Goal: Find specific page/section: Locate item on page

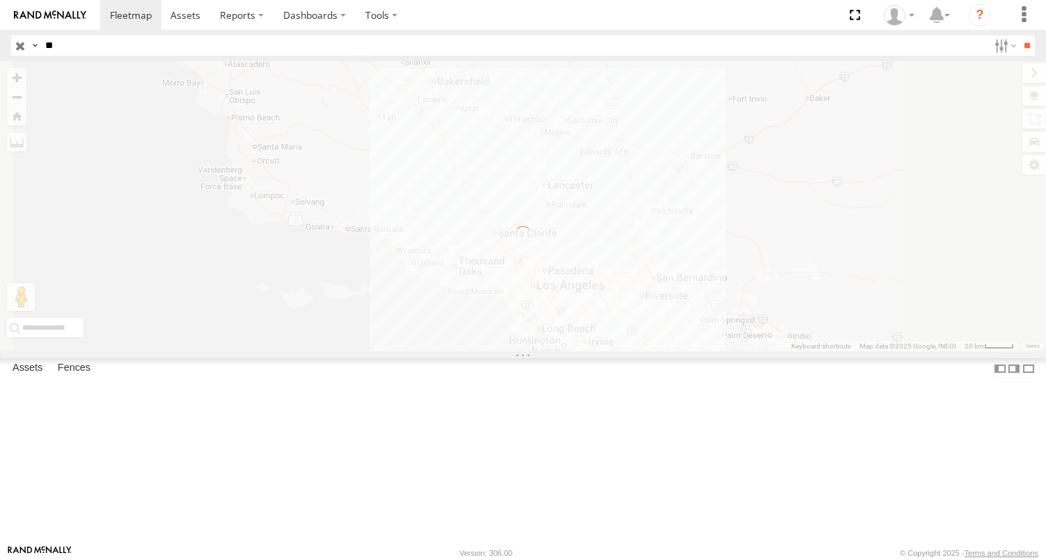
click at [185, 49] on input "**" at bounding box center [514, 45] width 948 height 20
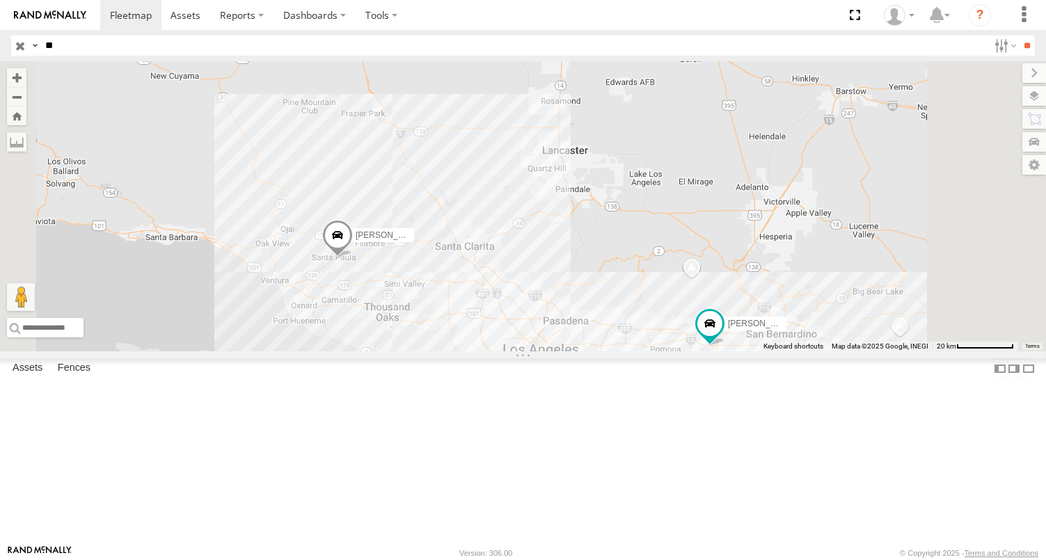
type input "*"
click at [1018, 35] on input "**" at bounding box center [1026, 45] width 16 height 20
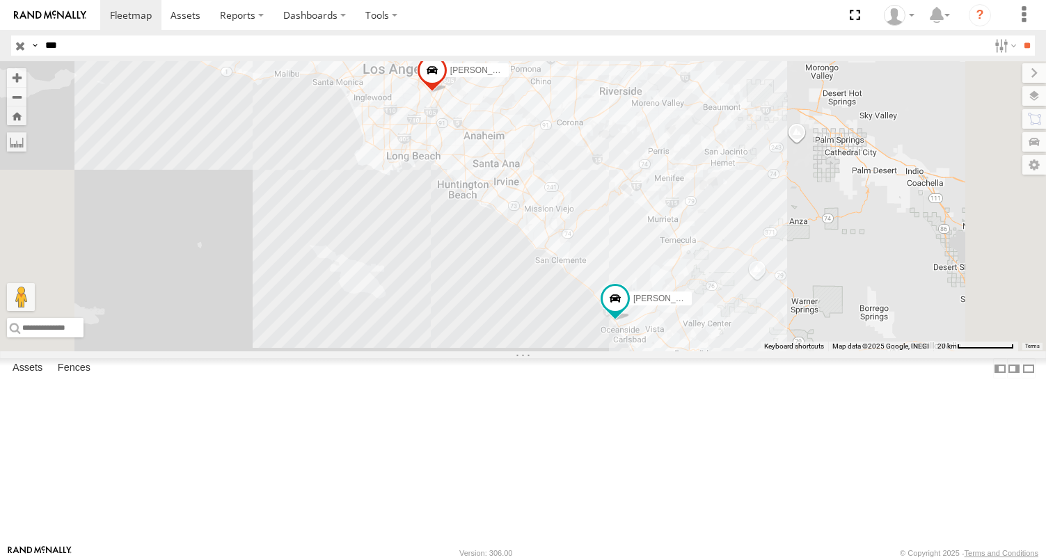
click at [0, 0] on div "FCL" at bounding box center [0, 0] width 0 height 0
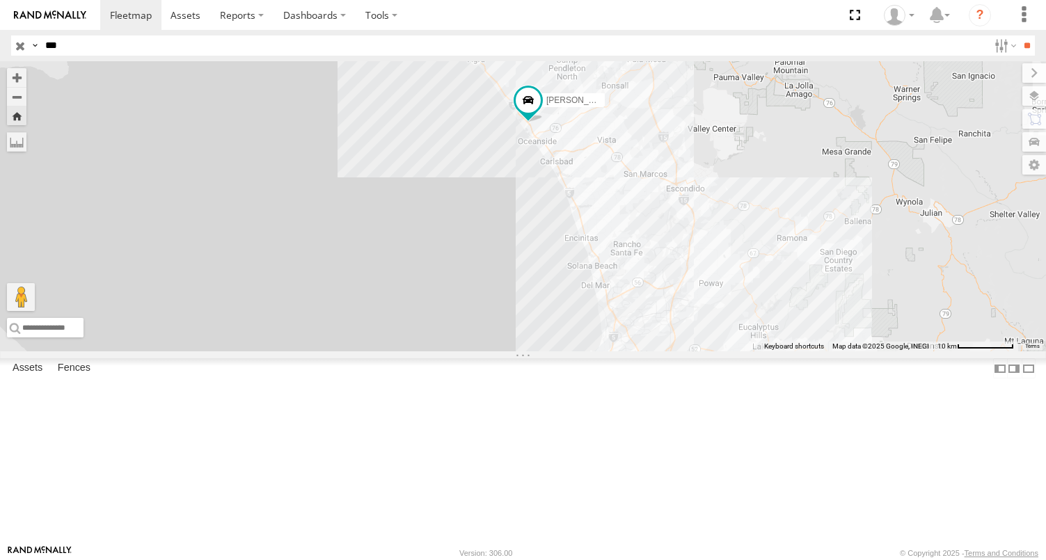
drag, startPoint x: 807, startPoint y: 314, endPoint x: 765, endPoint y: 251, distance: 75.6
click at [765, 251] on div "[PERSON_NAME]/272077" at bounding box center [523, 206] width 1046 height 290
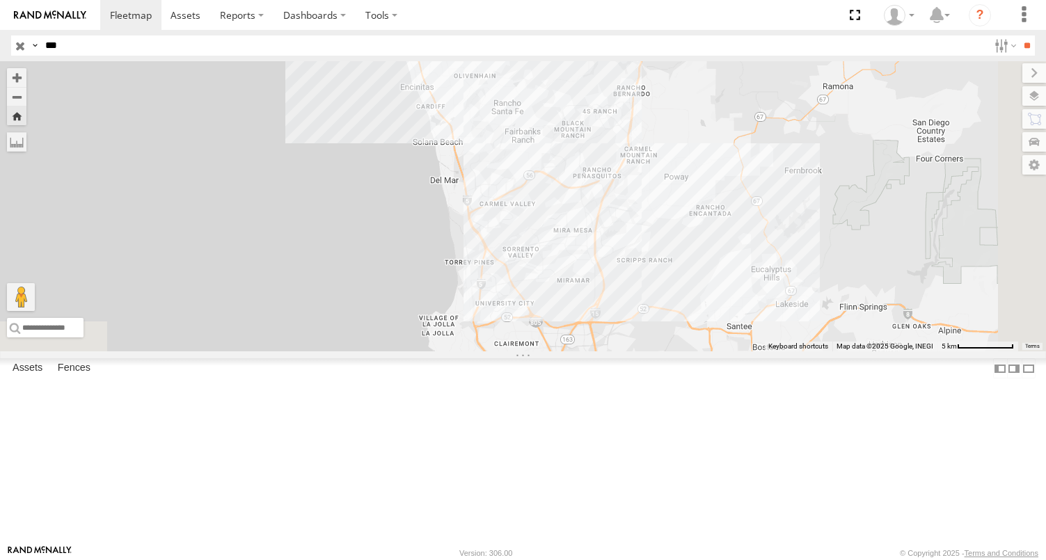
drag, startPoint x: 776, startPoint y: 309, endPoint x: 703, endPoint y: 147, distance: 178.1
click at [703, 147] on div "[PERSON_NAME]/272077" at bounding box center [523, 206] width 1046 height 290
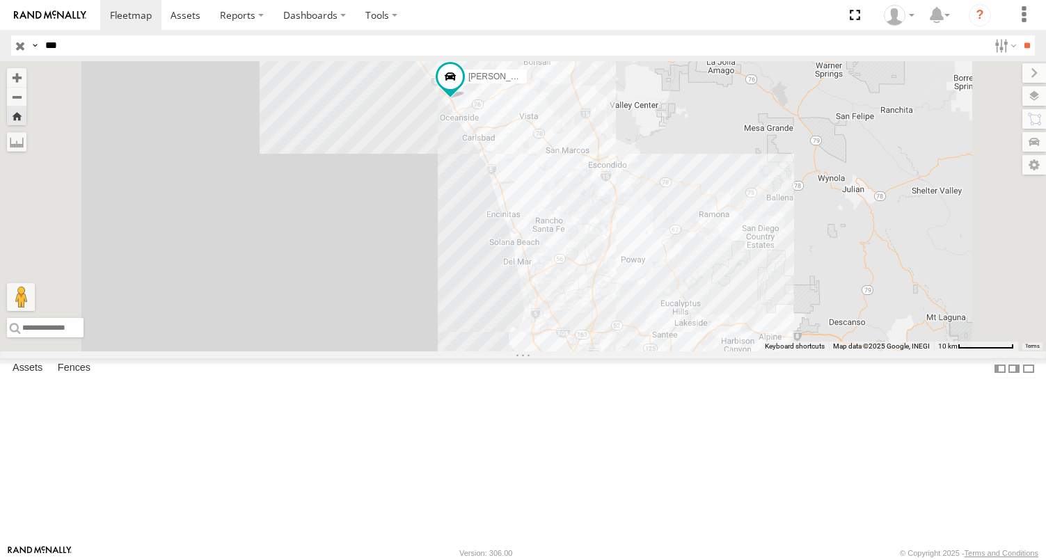
drag, startPoint x: 690, startPoint y: 338, endPoint x: 699, endPoint y: 406, distance: 68.1
click at [700, 351] on div "[PERSON_NAME]/272077" at bounding box center [523, 206] width 1046 height 290
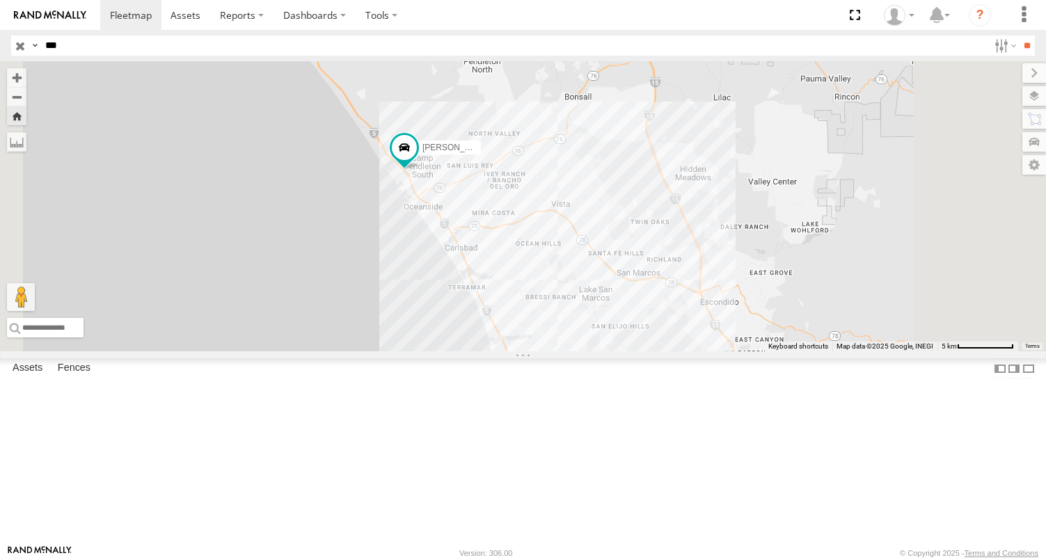
drag, startPoint x: 633, startPoint y: 250, endPoint x: 640, endPoint y: 296, distance: 47.1
click at [640, 295] on div "[PERSON_NAME]/272077" at bounding box center [523, 206] width 1046 height 290
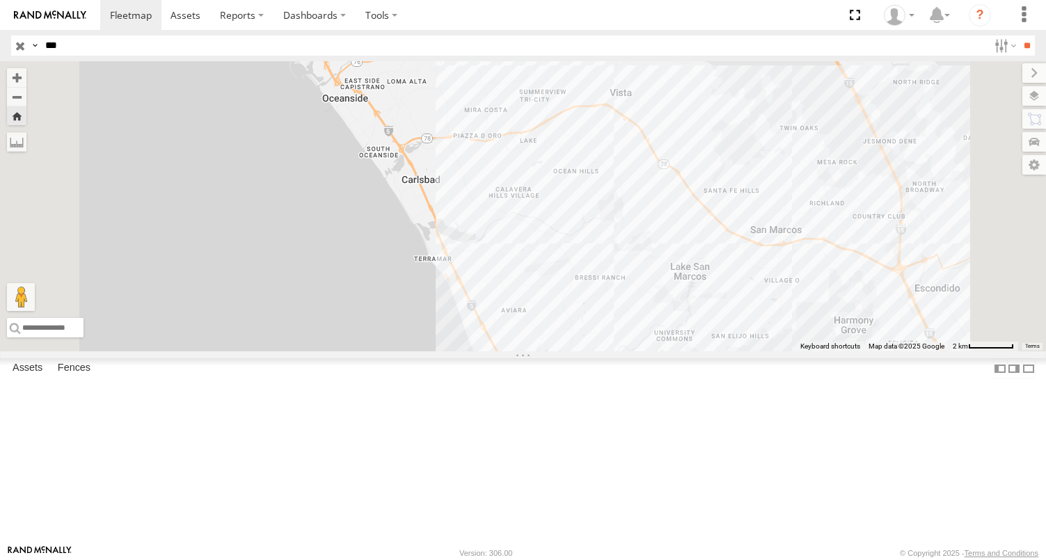
drag, startPoint x: 655, startPoint y: 341, endPoint x: 643, endPoint y: 232, distance: 109.9
click at [621, 204] on div "[PERSON_NAME]/272077" at bounding box center [523, 206] width 1046 height 290
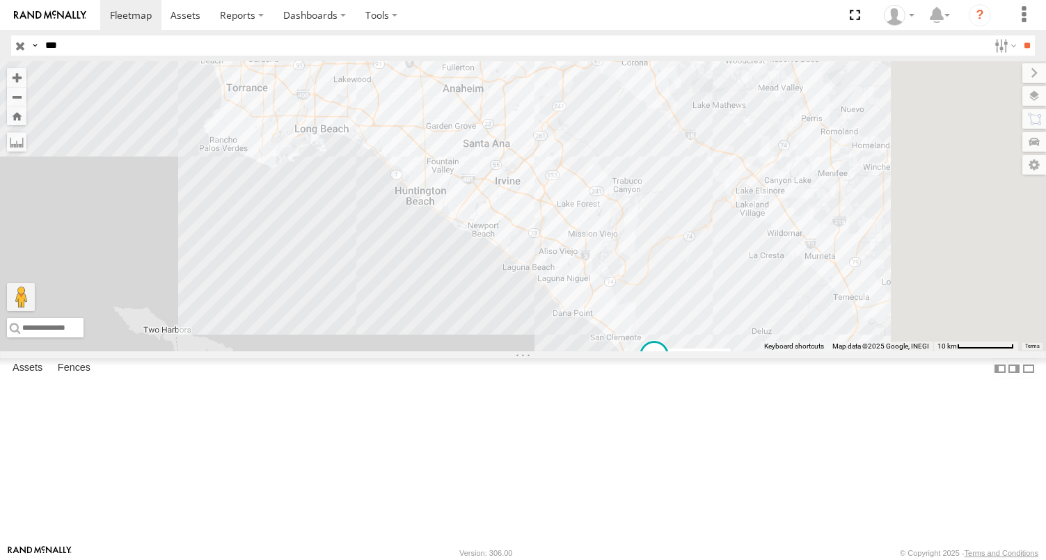
click at [0, 0] on div "FCL" at bounding box center [0, 0] width 0 height 0
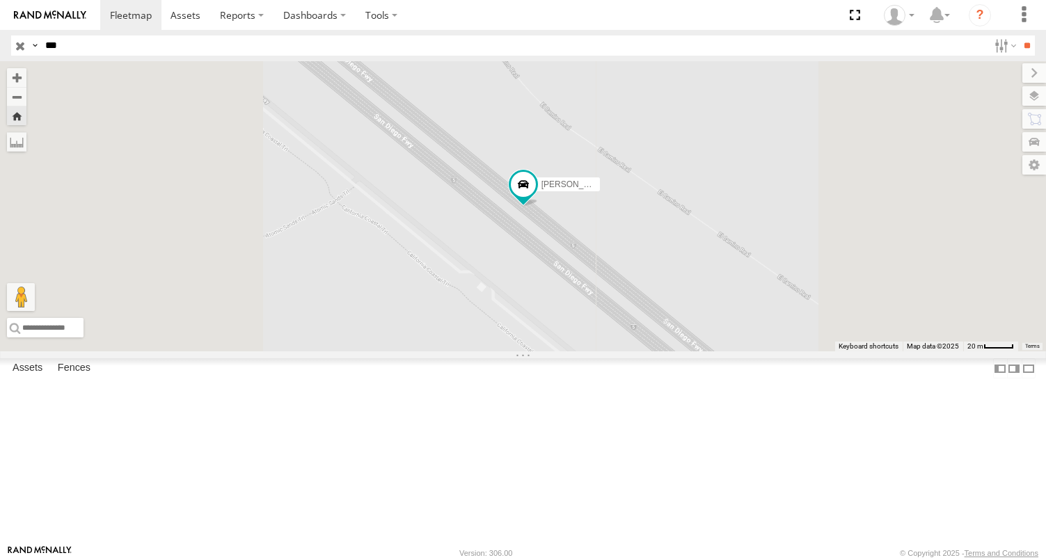
click at [87, 45] on input "***" at bounding box center [514, 45] width 948 height 20
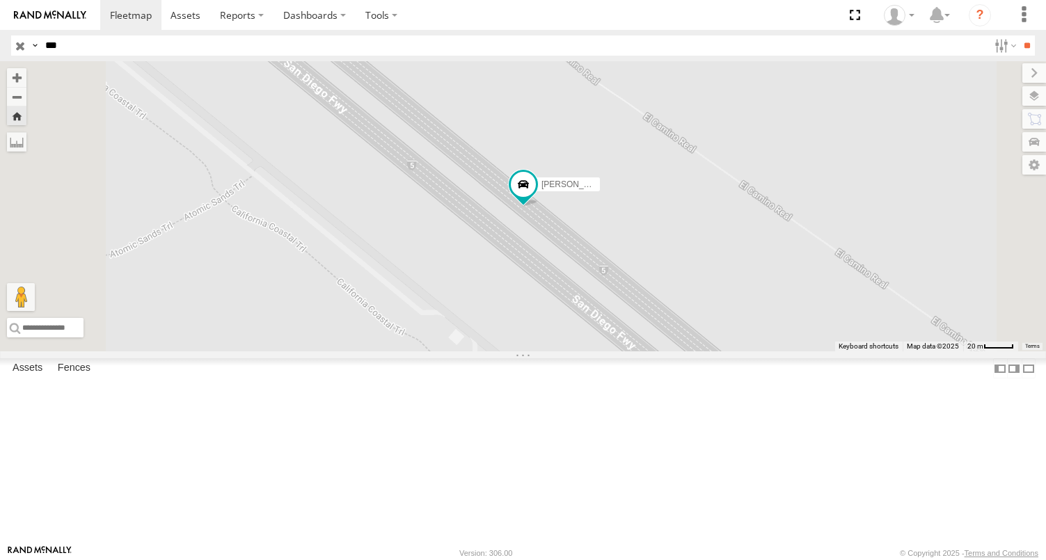
click at [1018, 35] on input "**" at bounding box center [1026, 45] width 16 height 20
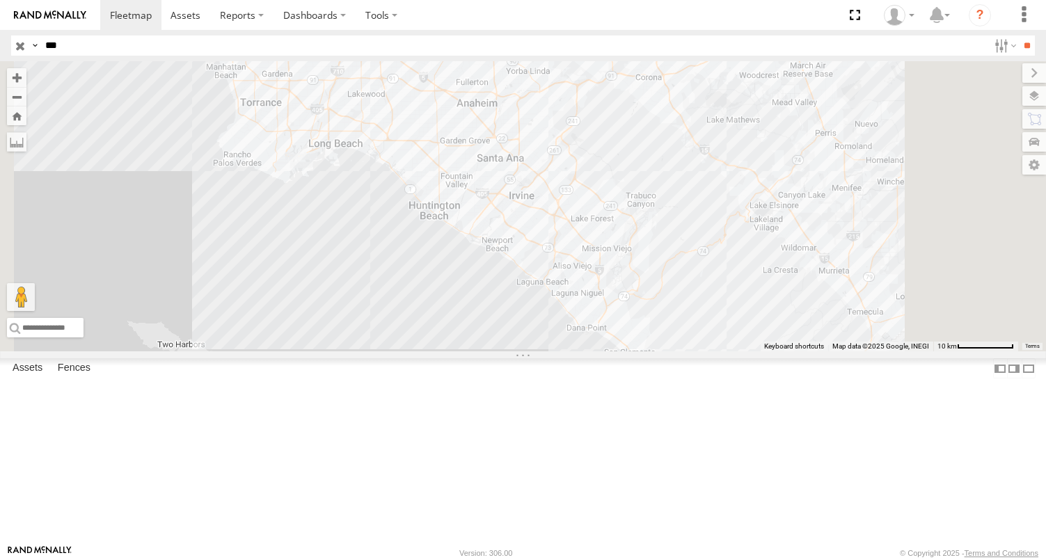
click at [0, 0] on div "FCL" at bounding box center [0, 0] width 0 height 0
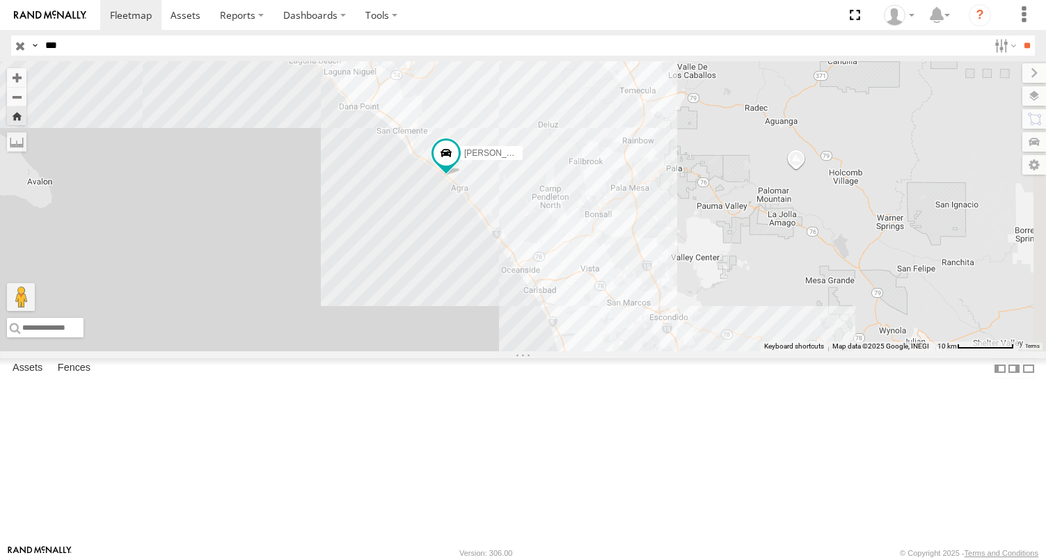
drag, startPoint x: 819, startPoint y: 394, endPoint x: 767, endPoint y: 326, distance: 85.3
click at [771, 331] on div "[PERSON_NAME]/272077" at bounding box center [523, 206] width 1046 height 290
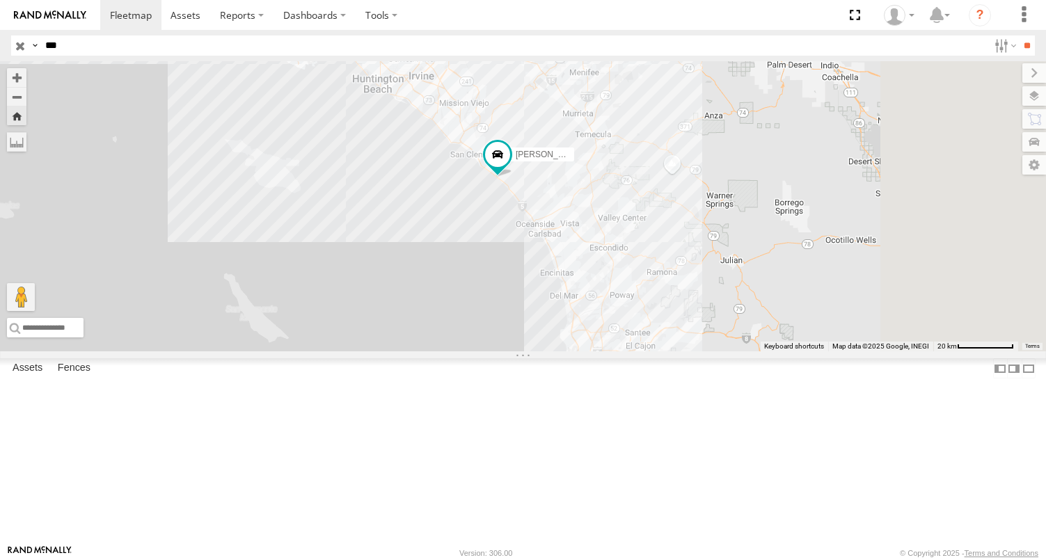
drag, startPoint x: 787, startPoint y: 411, endPoint x: 761, endPoint y: 365, distance: 53.6
click at [767, 351] on div "[PERSON_NAME]/272077" at bounding box center [523, 206] width 1046 height 290
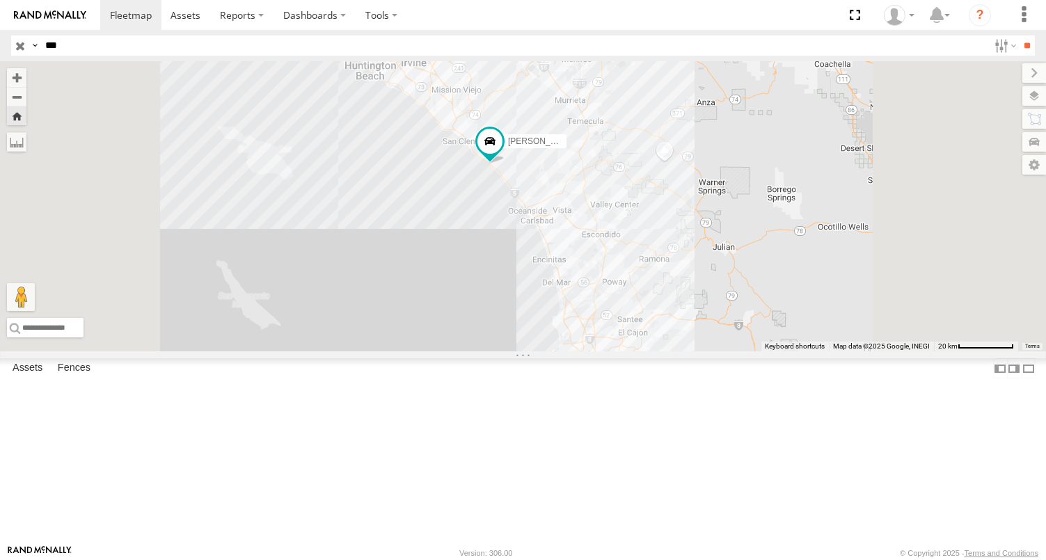
drag, startPoint x: 785, startPoint y: 330, endPoint x: 723, endPoint y: 275, distance: 82.8
click at [724, 277] on div "[PERSON_NAME]/272077" at bounding box center [523, 206] width 1046 height 290
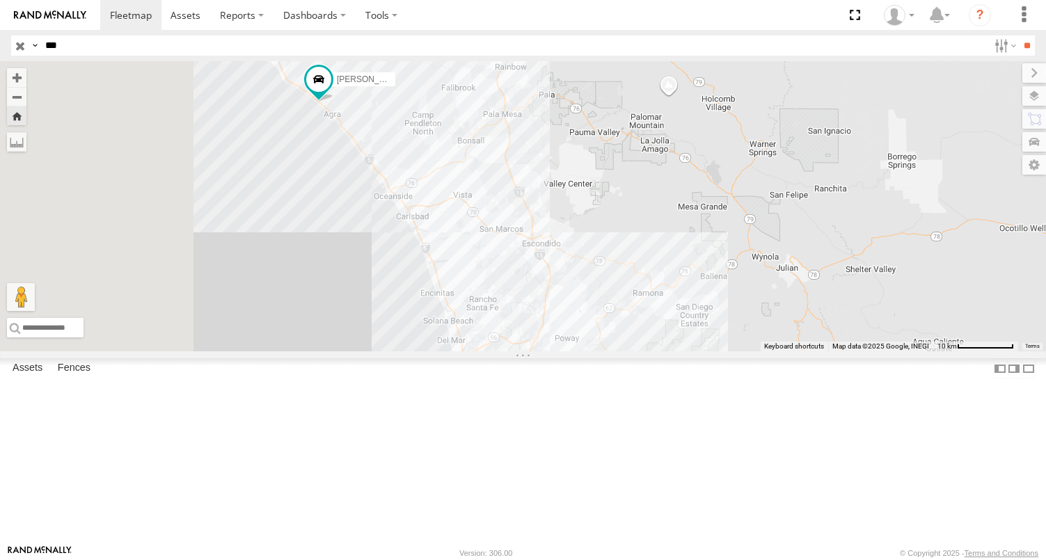
drag, startPoint x: 462, startPoint y: 146, endPoint x: 561, endPoint y: 332, distance: 210.4
click at [560, 330] on div "[PERSON_NAME]/272077" at bounding box center [523, 206] width 1046 height 290
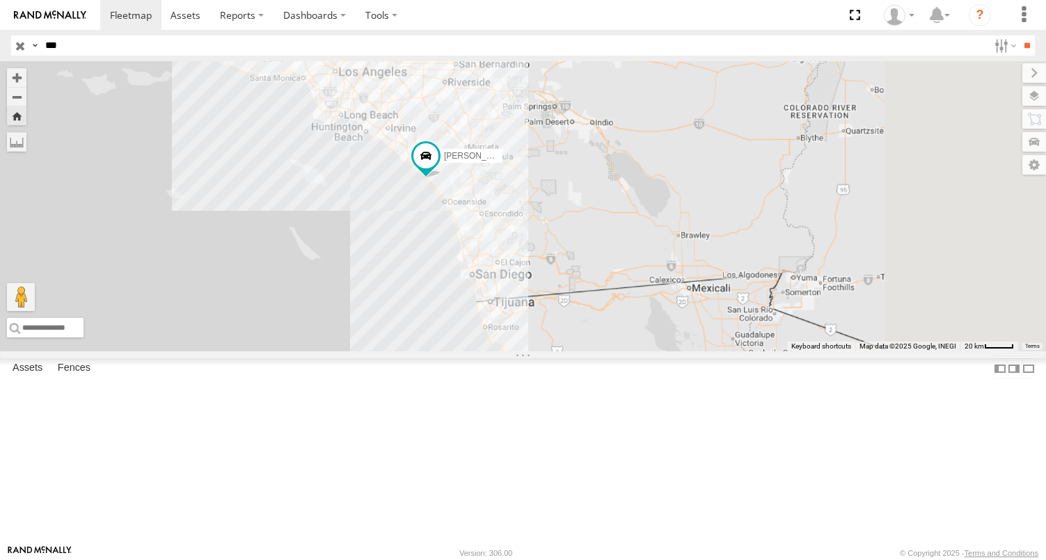
drag, startPoint x: 736, startPoint y: 445, endPoint x: 842, endPoint y: 152, distance: 312.0
click at [703, 342] on div "[PERSON_NAME]/272077" at bounding box center [523, 206] width 1046 height 290
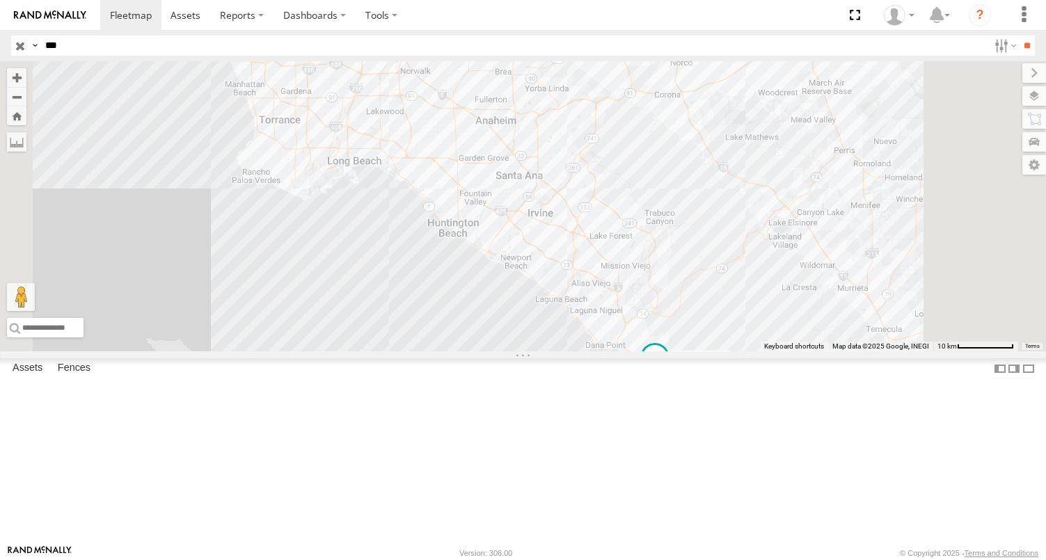
click at [0, 0] on div "FCL" at bounding box center [0, 0] width 0 height 0
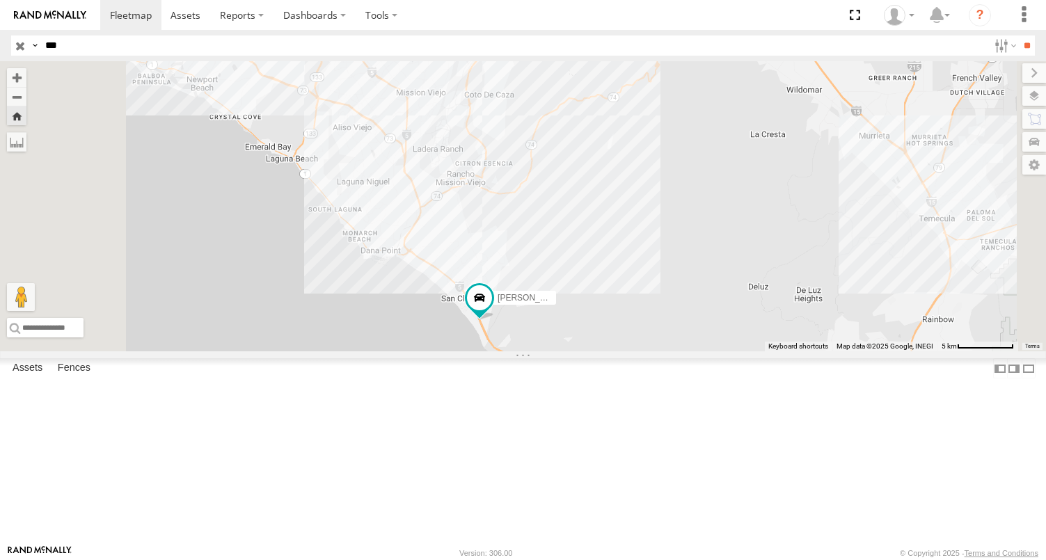
click at [93, 45] on input "***" at bounding box center [514, 45] width 948 height 20
type input "*"
click at [33, 21] on link at bounding box center [50, 15] width 100 height 30
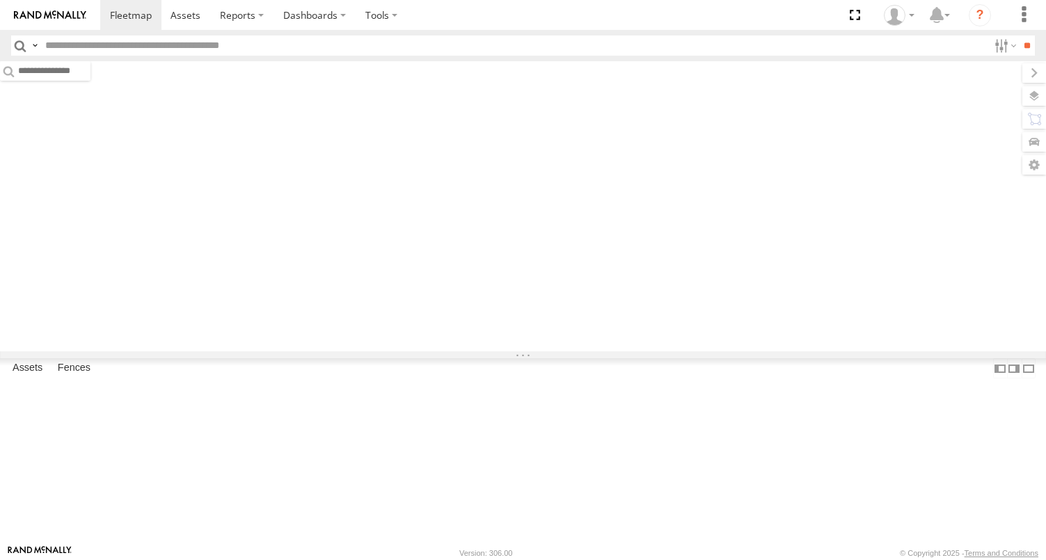
type input "***"
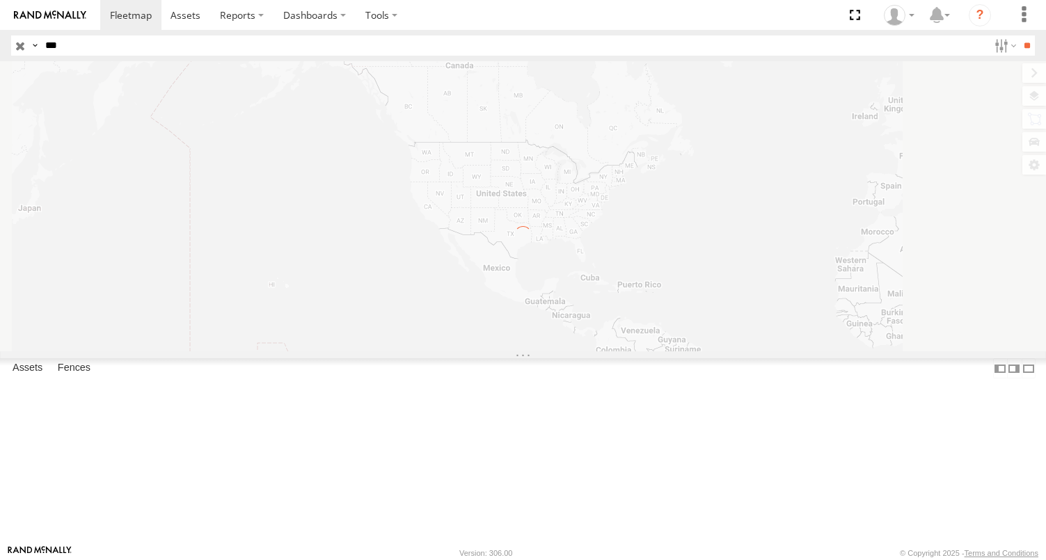
click at [118, 48] on input "***" at bounding box center [514, 45] width 948 height 20
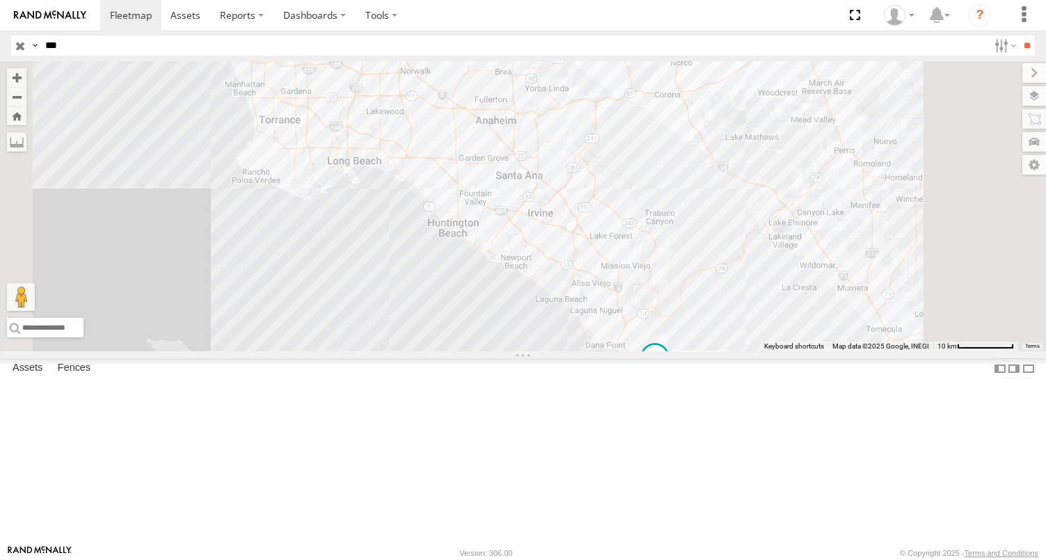
click at [0, 0] on div "LARS/272077 FCL" at bounding box center [0, 0] width 0 height 0
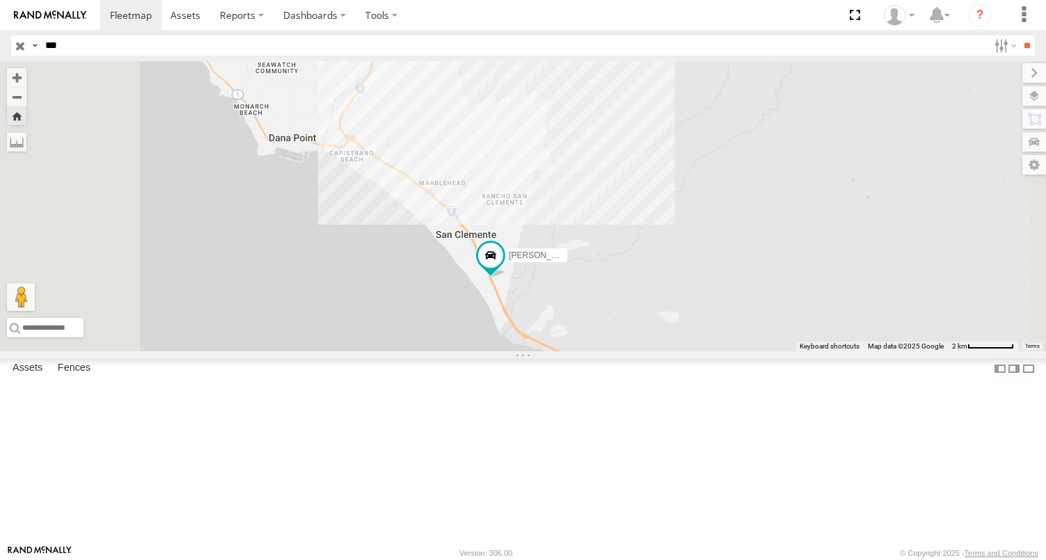
drag, startPoint x: 653, startPoint y: 356, endPoint x: 559, endPoint y: 241, distance: 148.7
click at [559, 241] on div "[PERSON_NAME]/272077" at bounding box center [523, 206] width 1046 height 290
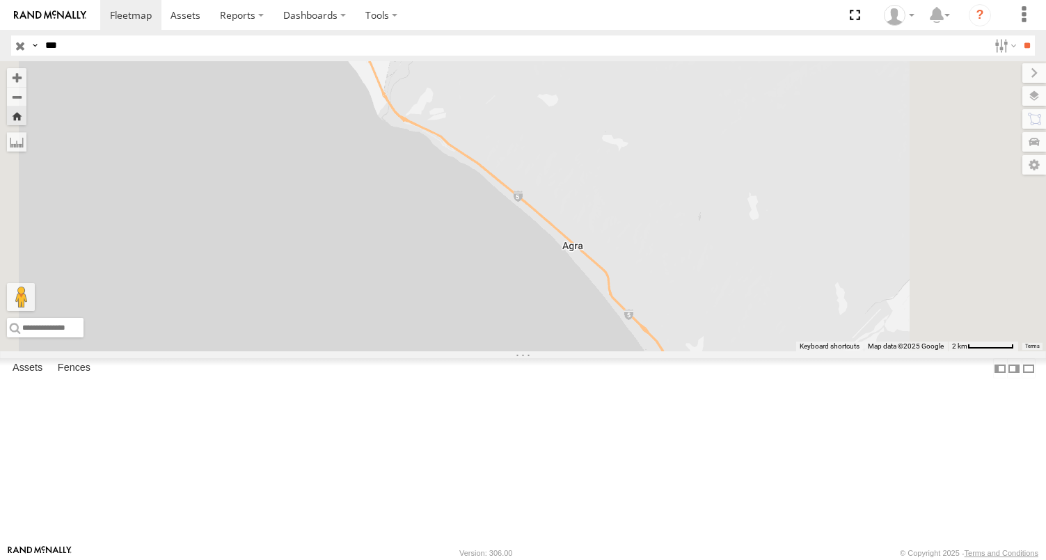
drag, startPoint x: 508, startPoint y: 169, endPoint x: 563, endPoint y: 301, distance: 142.5
click at [563, 301] on div "[PERSON_NAME]/272077" at bounding box center [523, 206] width 1046 height 290
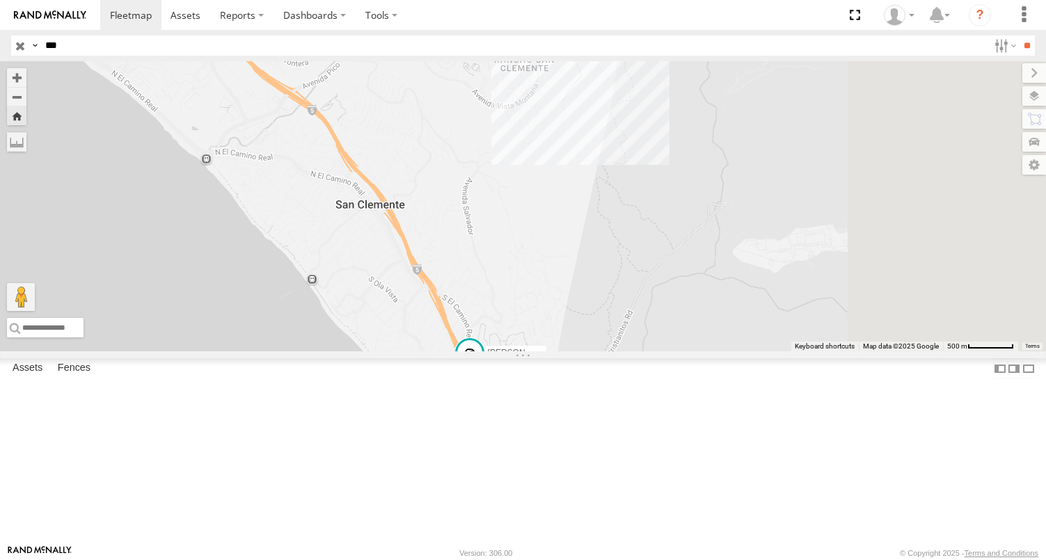
drag, startPoint x: 829, startPoint y: 376, endPoint x: 644, endPoint y: 343, distance: 187.3
click at [635, 341] on div "[PERSON_NAME]/272077" at bounding box center [523, 206] width 1046 height 290
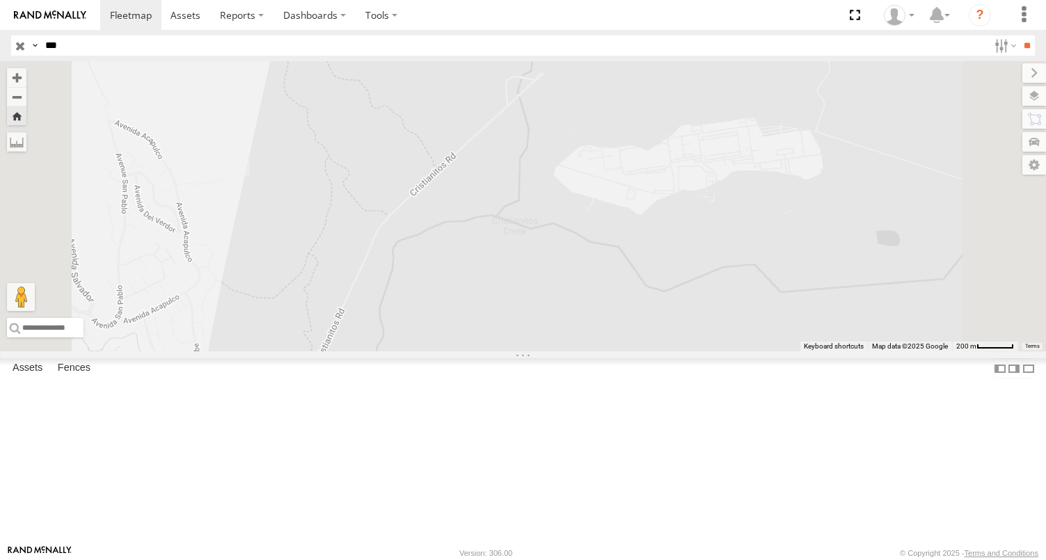
drag, startPoint x: 519, startPoint y: 353, endPoint x: 822, endPoint y: 231, distance: 326.4
click at [820, 232] on div "[PERSON_NAME]/272077" at bounding box center [523, 206] width 1046 height 290
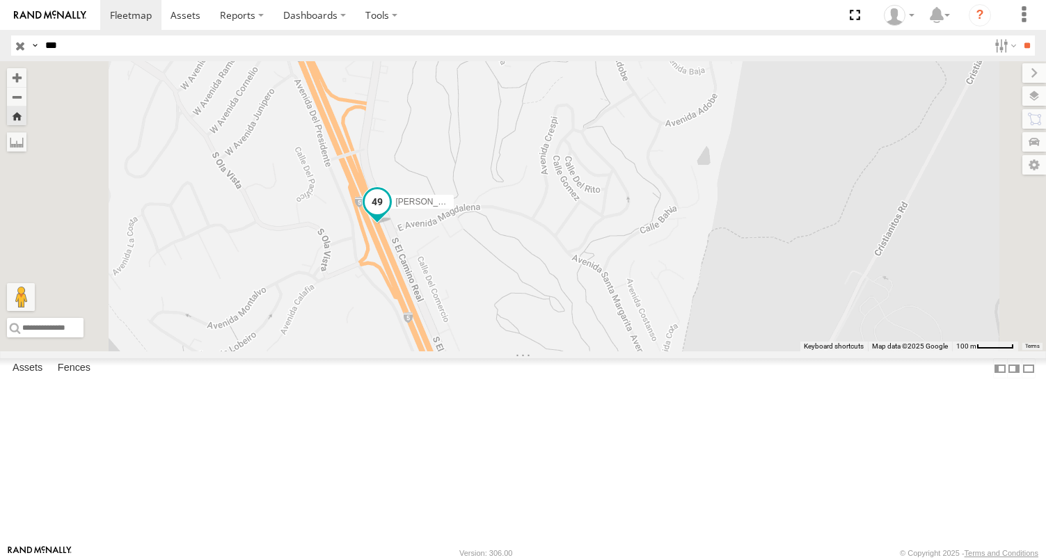
click at [494, 207] on span "[PERSON_NAME]/272077" at bounding box center [444, 202] width 99 height 10
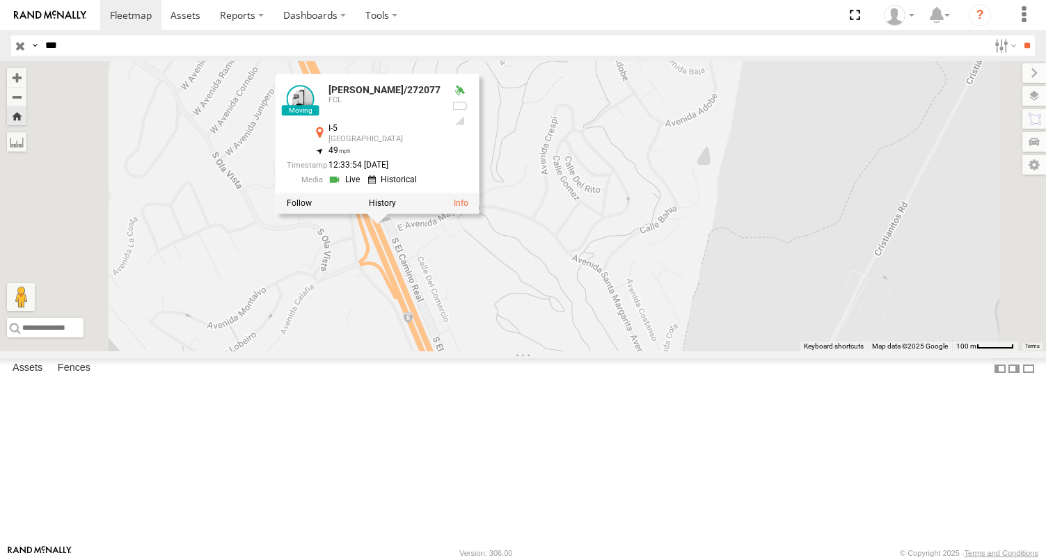
click at [363, 186] on link at bounding box center [345, 179] width 35 height 13
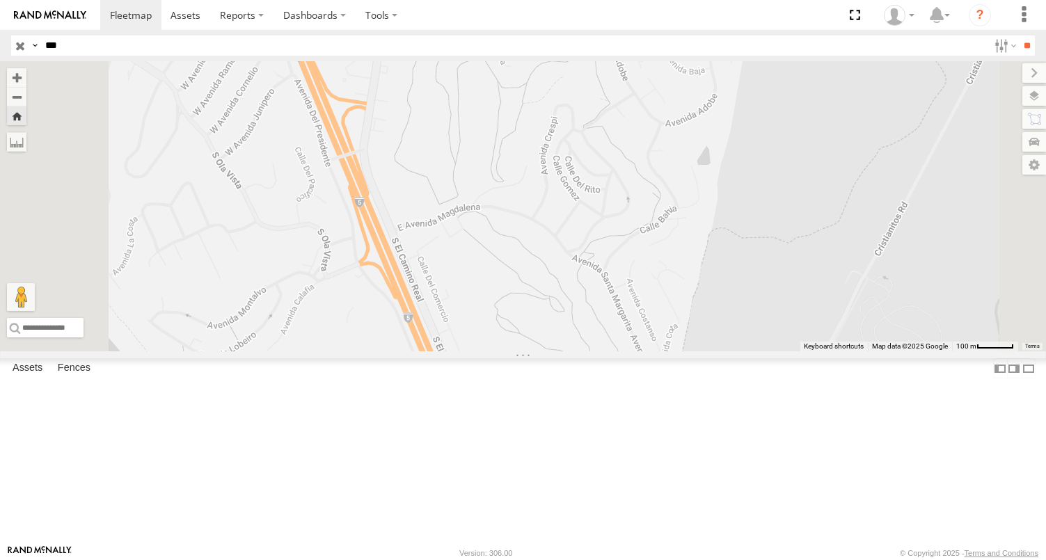
click at [0, 0] on div "FCL" at bounding box center [0, 0] width 0 height 0
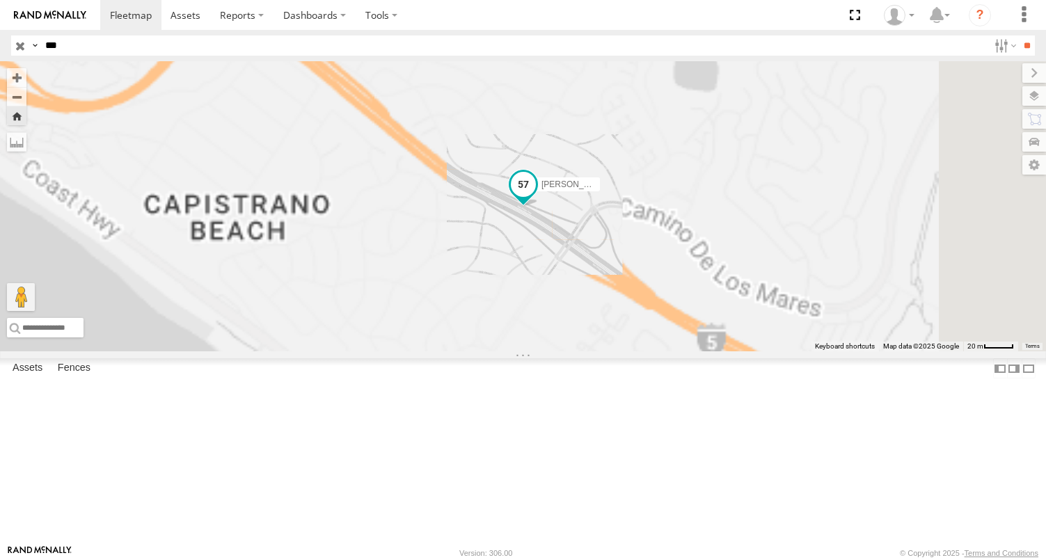
click at [599, 191] on label "[PERSON_NAME]/272077" at bounding box center [564, 184] width 70 height 14
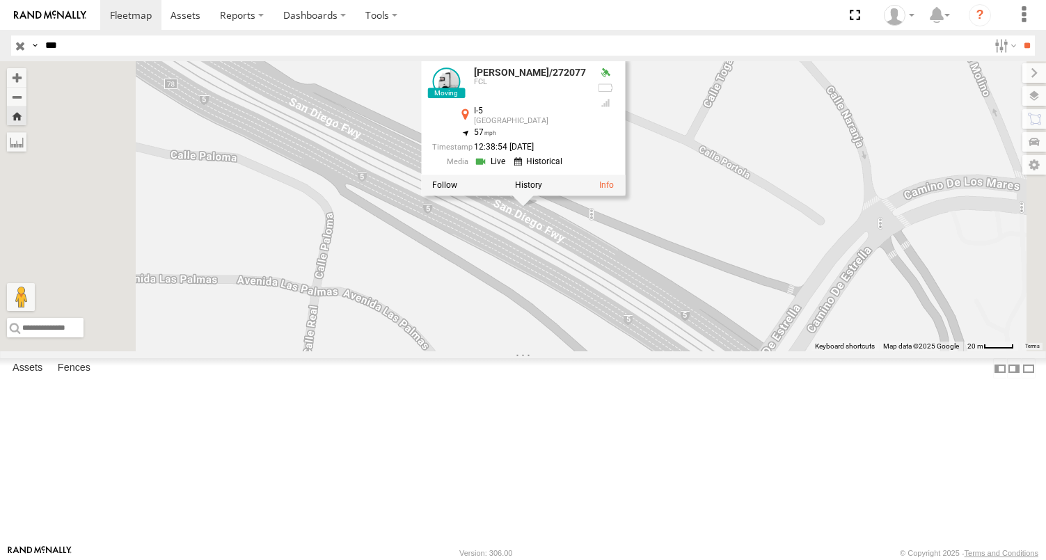
click at [509, 168] on link at bounding box center [491, 161] width 35 height 13
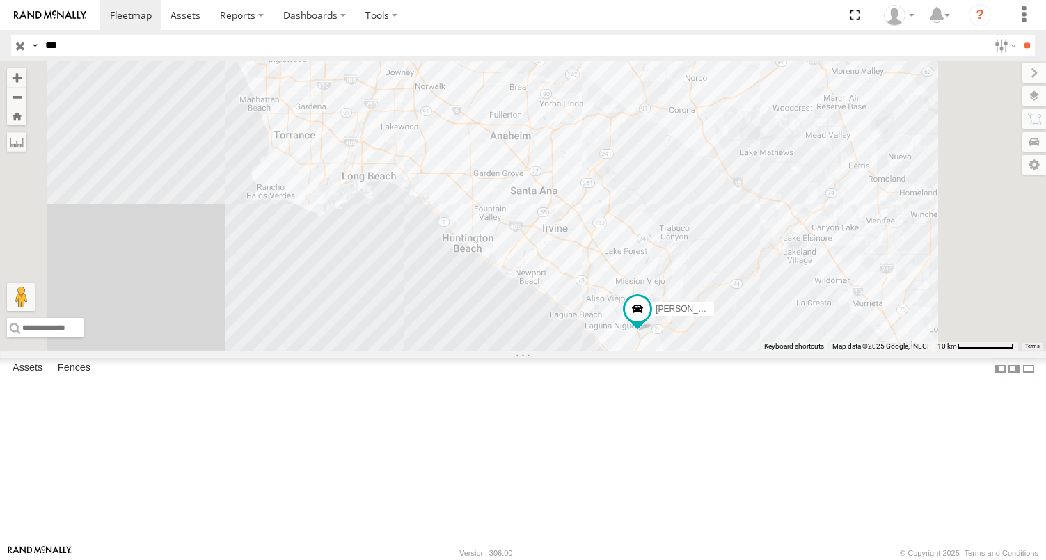
click at [0, 0] on div at bounding box center [0, 0] width 0 height 0
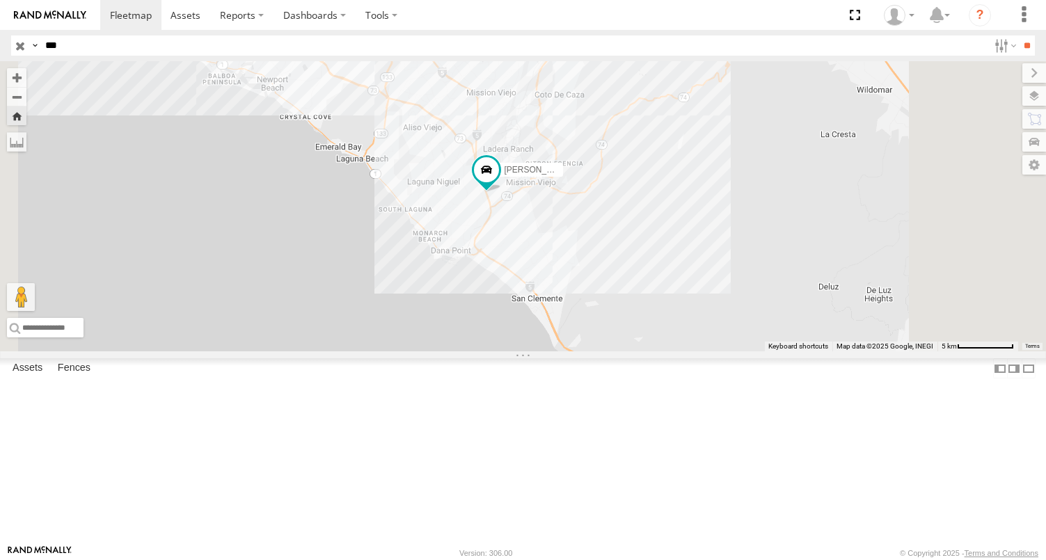
drag, startPoint x: 803, startPoint y: 399, endPoint x: 698, endPoint y: 307, distance: 139.5
click at [715, 345] on div "[PERSON_NAME]/272077" at bounding box center [523, 206] width 1046 height 290
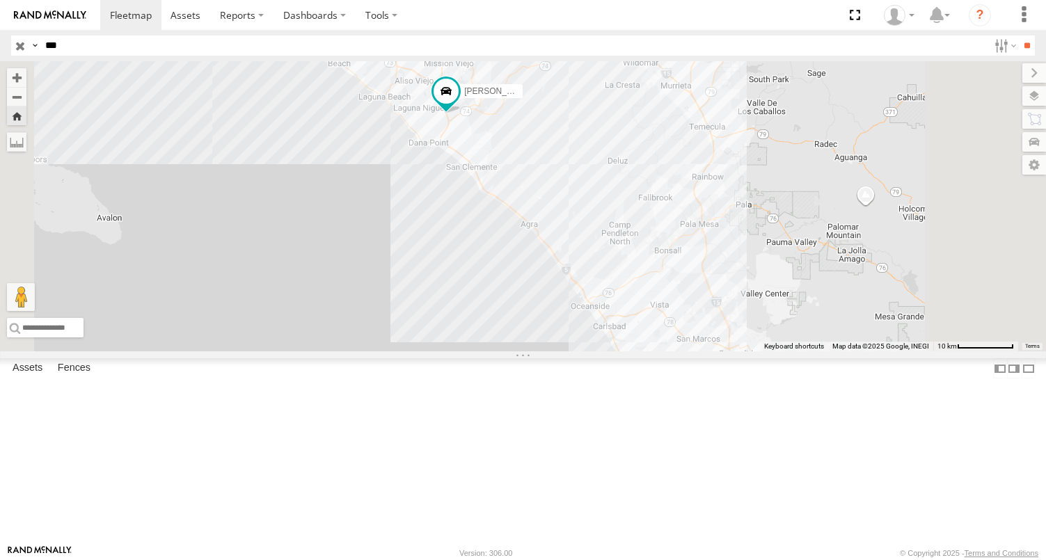
drag, startPoint x: 683, startPoint y: 282, endPoint x: 639, endPoint y: 182, distance: 109.6
click at [641, 186] on div "[PERSON_NAME]/272077" at bounding box center [523, 206] width 1046 height 290
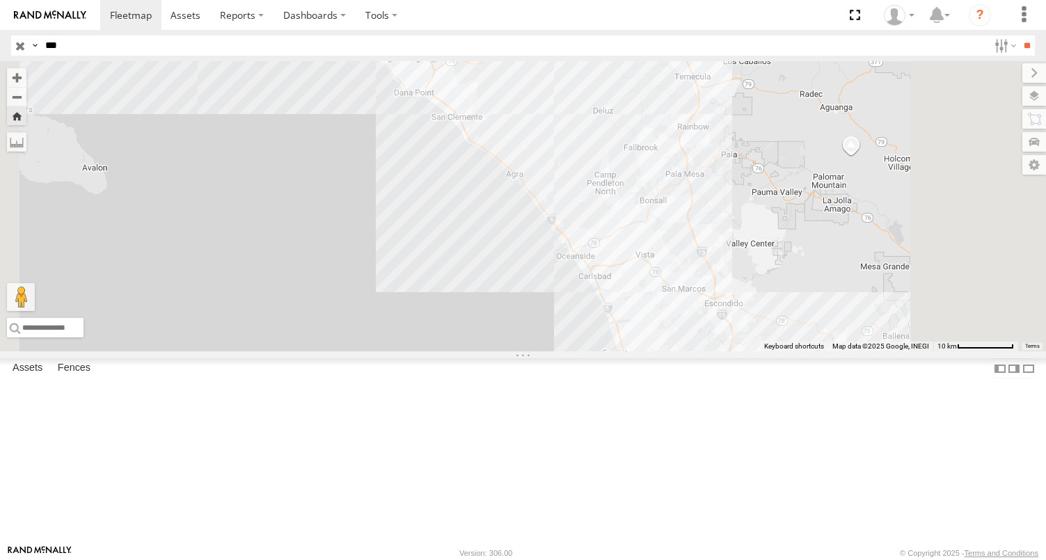
click at [42, 18] on img at bounding box center [50, 15] width 72 height 10
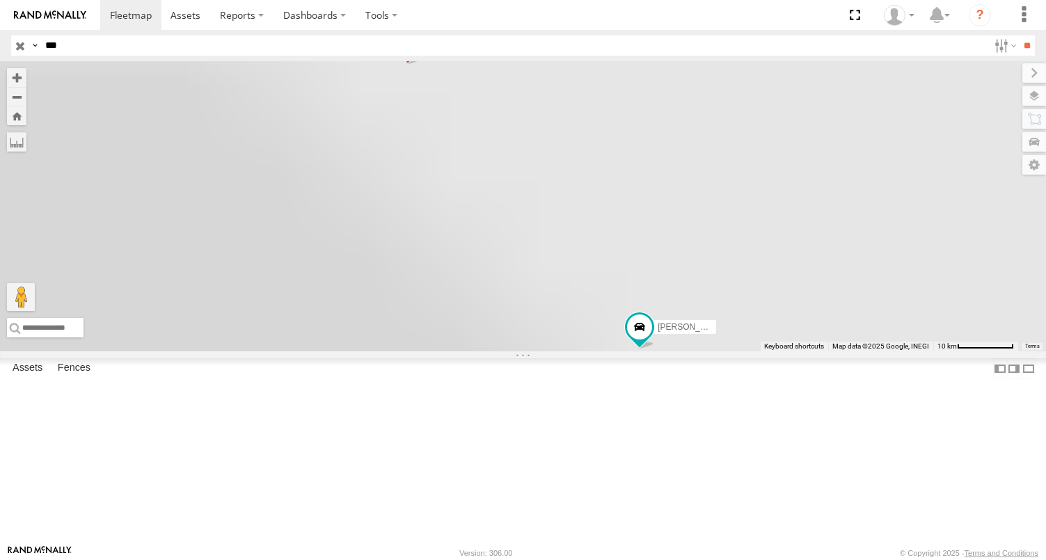
click at [69, 40] on input "***" at bounding box center [514, 45] width 948 height 20
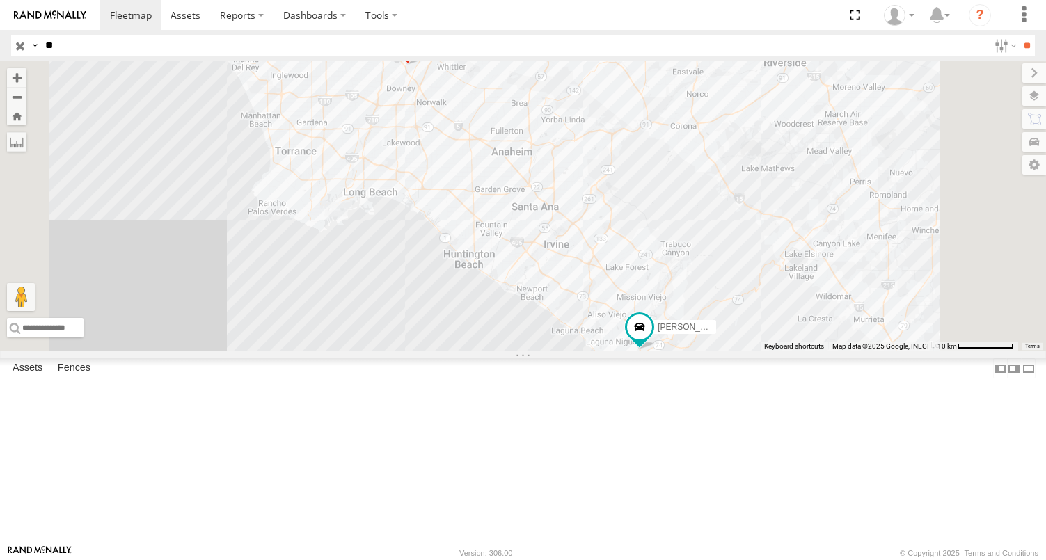
type input "*"
click at [22, 42] on input "button" at bounding box center [20, 45] width 18 height 20
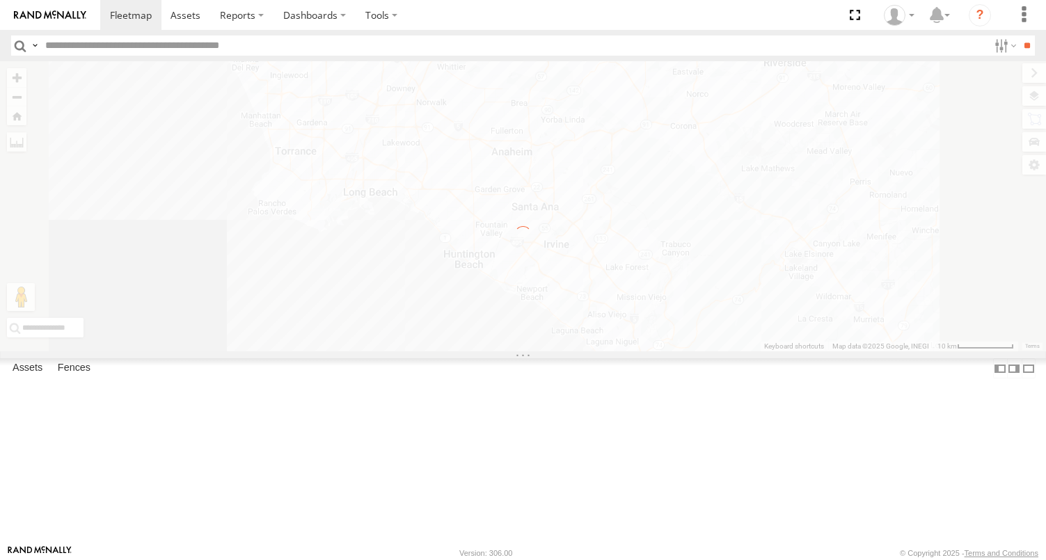
click at [37, 13] on img at bounding box center [50, 15] width 72 height 10
